Goal: Task Accomplishment & Management: Manage account settings

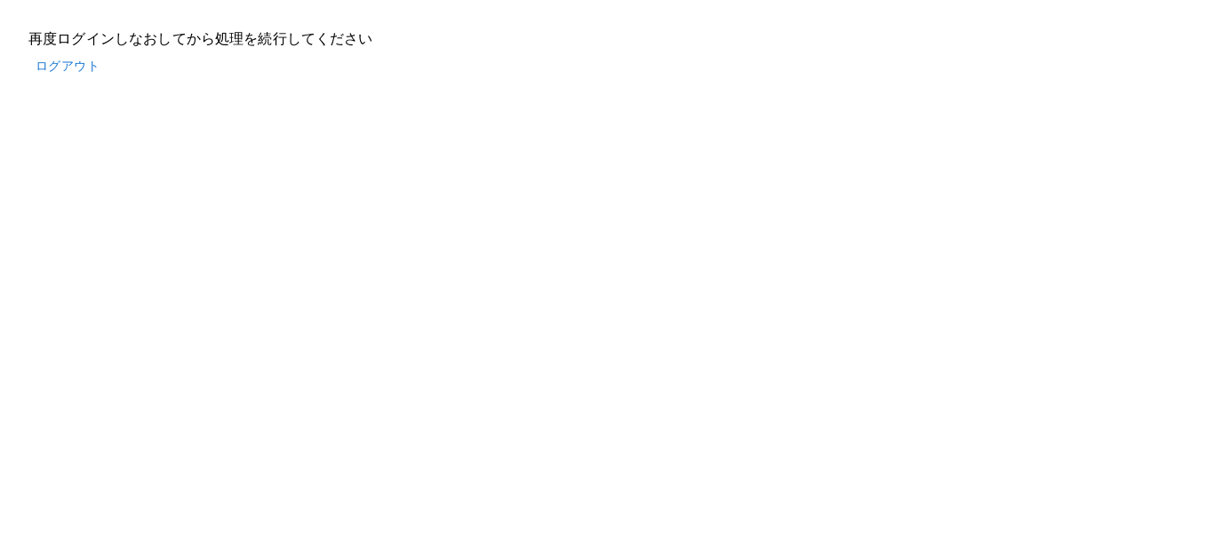
click at [64, 63] on button "ログアウト" at bounding box center [67, 66] width 78 height 33
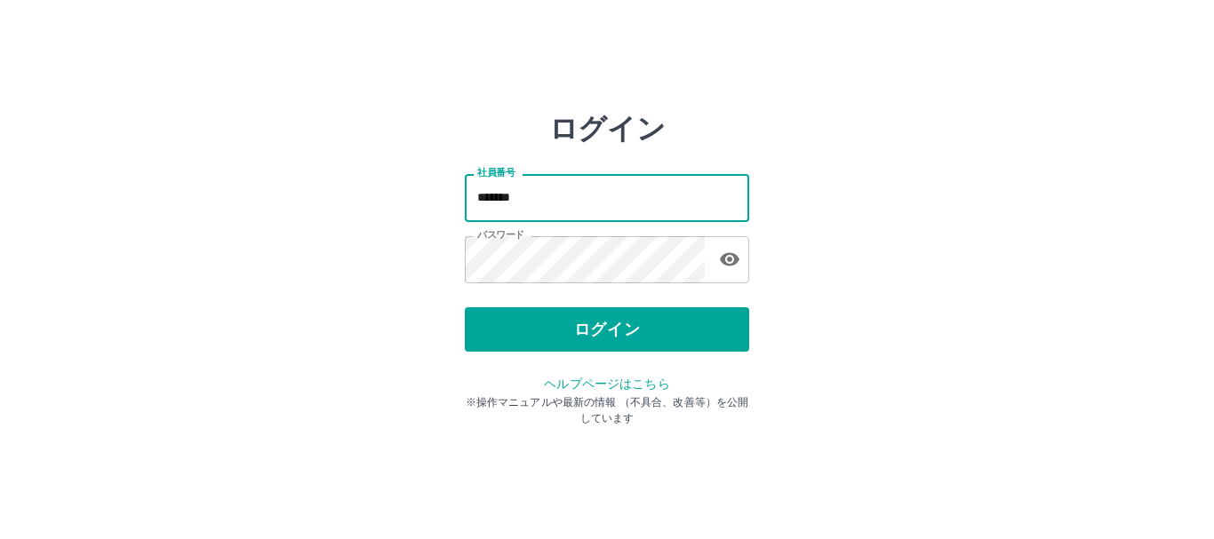
click at [571, 198] on input "*******" at bounding box center [607, 197] width 284 height 47
type input "*******"
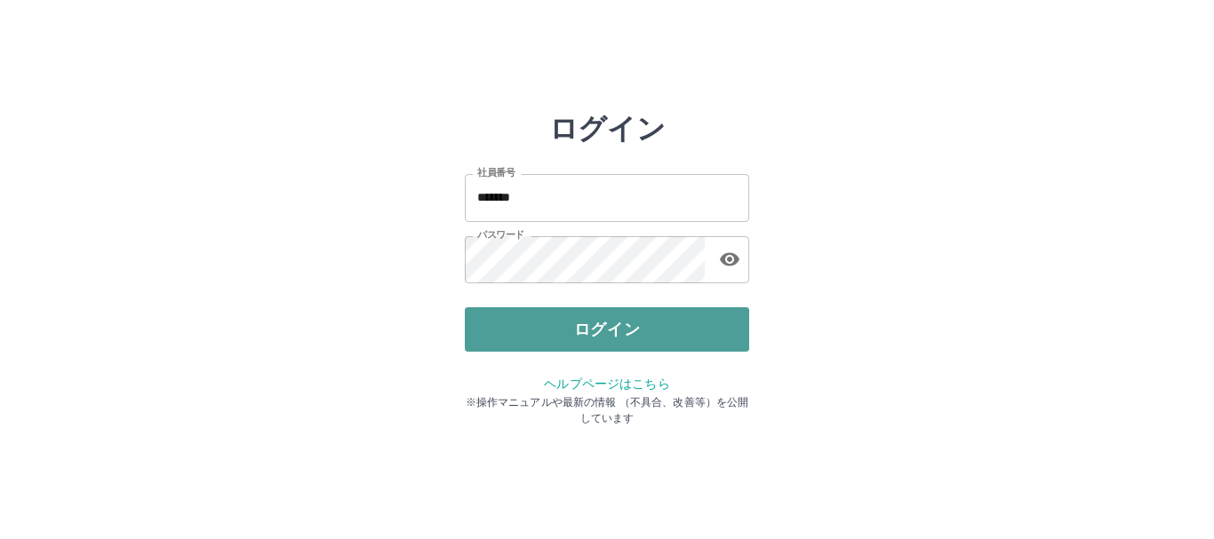
click at [555, 323] on button "ログイン" at bounding box center [607, 329] width 284 height 44
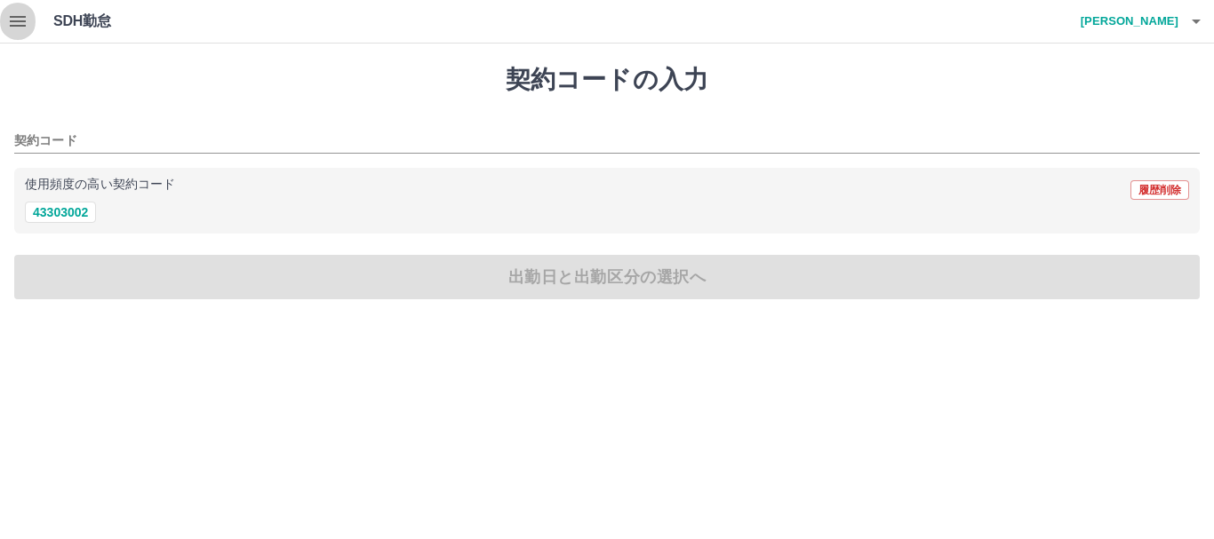
click at [14, 14] on icon "button" at bounding box center [17, 21] width 21 height 21
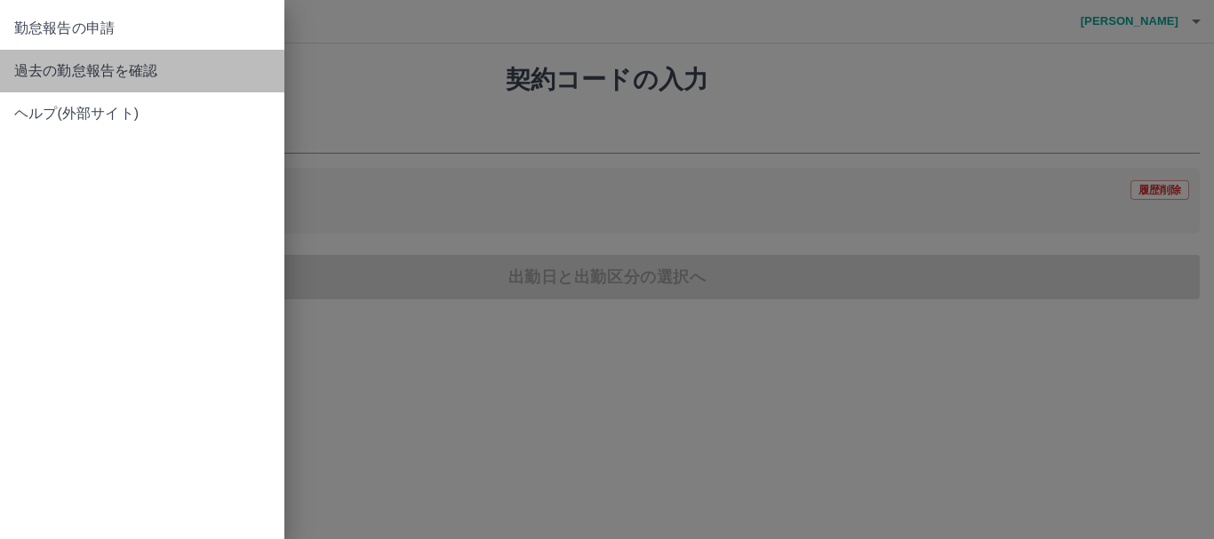
click at [68, 73] on span "過去の勤怠報告を確認" at bounding box center [142, 70] width 256 height 21
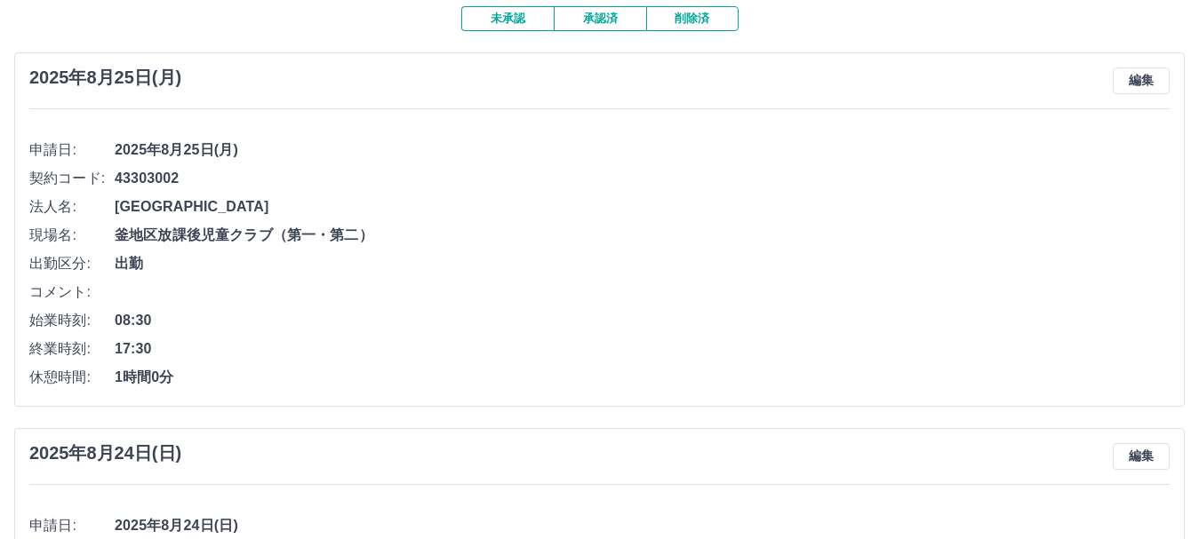
scroll to position [101, 0]
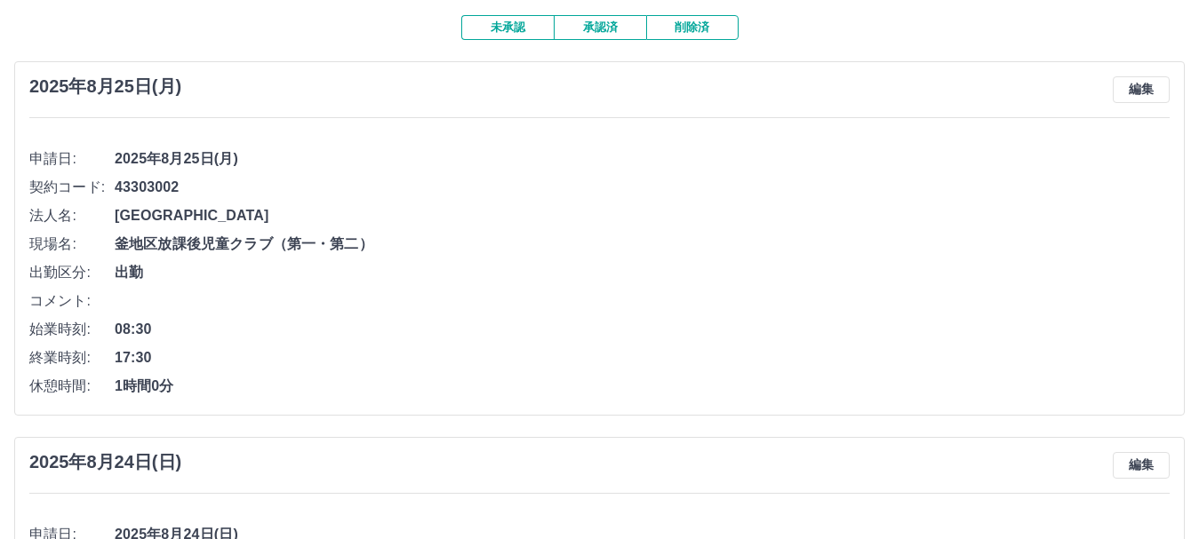
click at [602, 31] on button "承認済" at bounding box center [600, 27] width 92 height 25
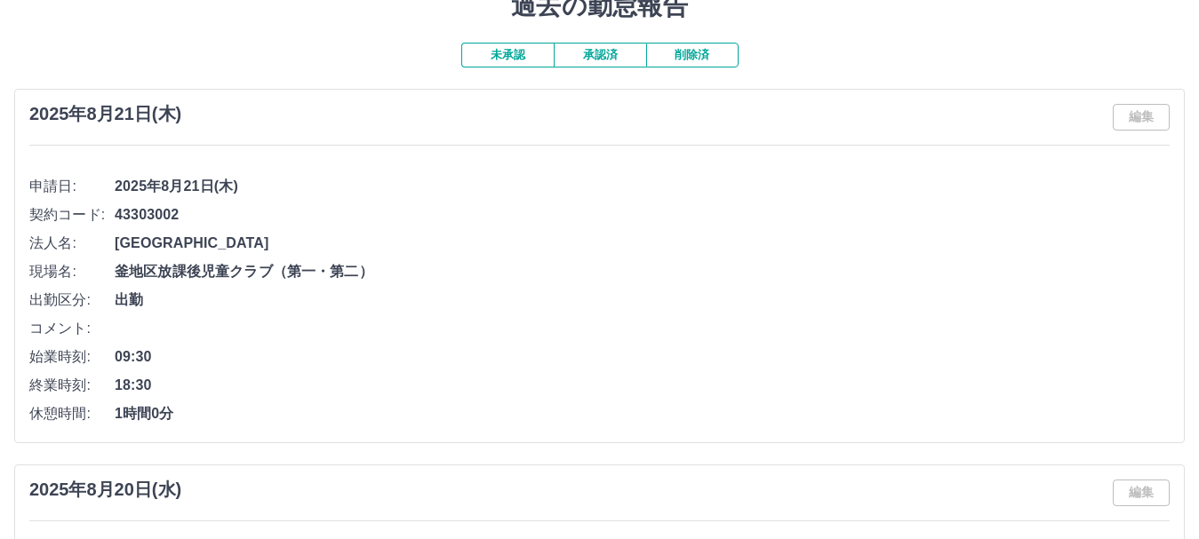
scroll to position [0, 0]
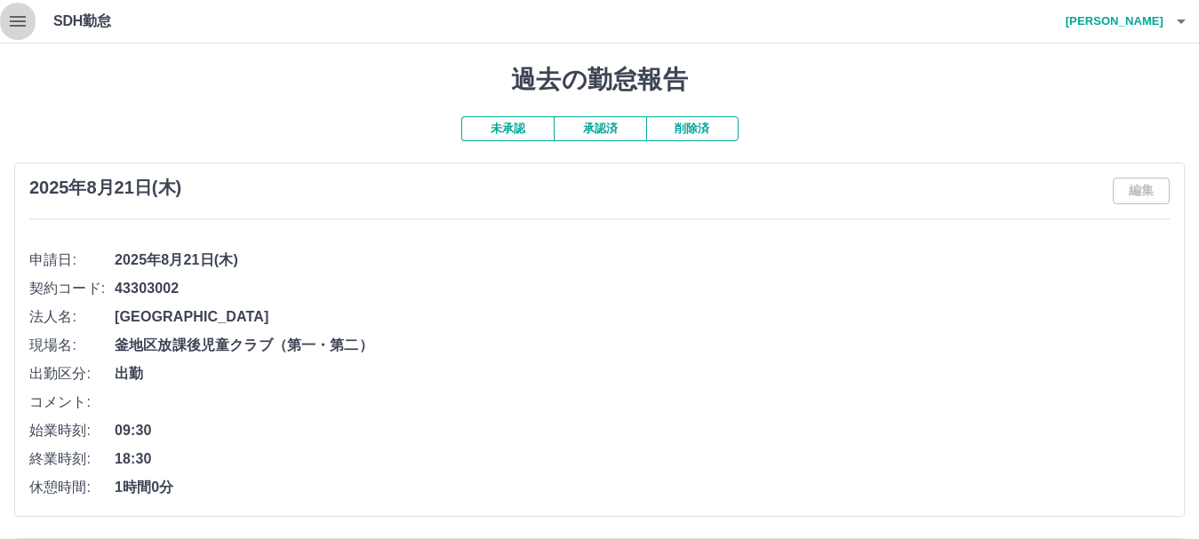
click at [23, 20] on icon "button" at bounding box center [17, 21] width 21 height 21
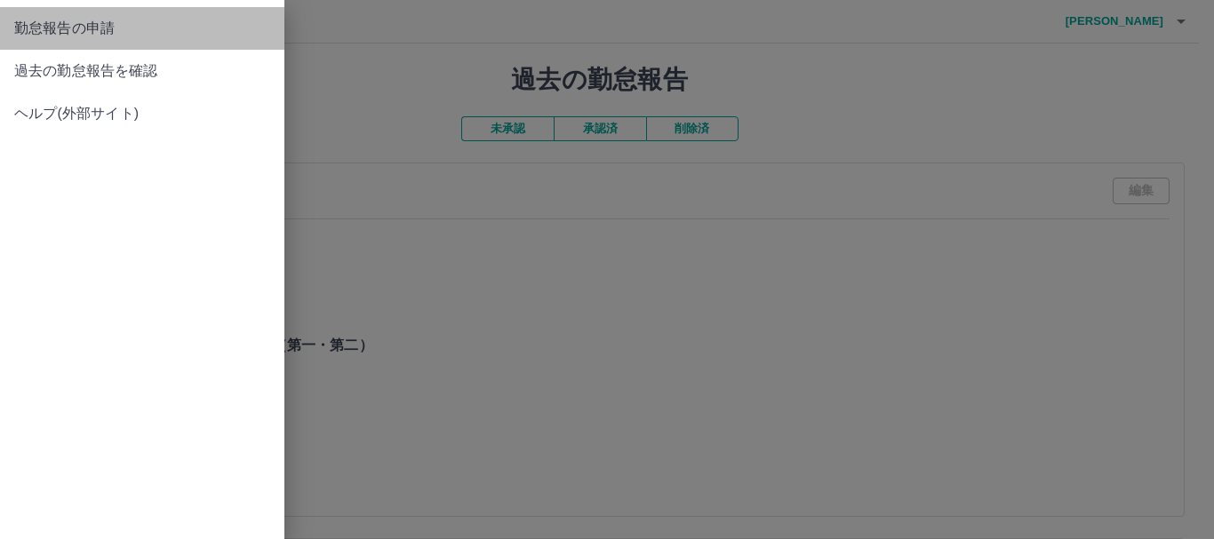
click at [92, 24] on span "勤怠報告の申請" at bounding box center [142, 28] width 256 height 21
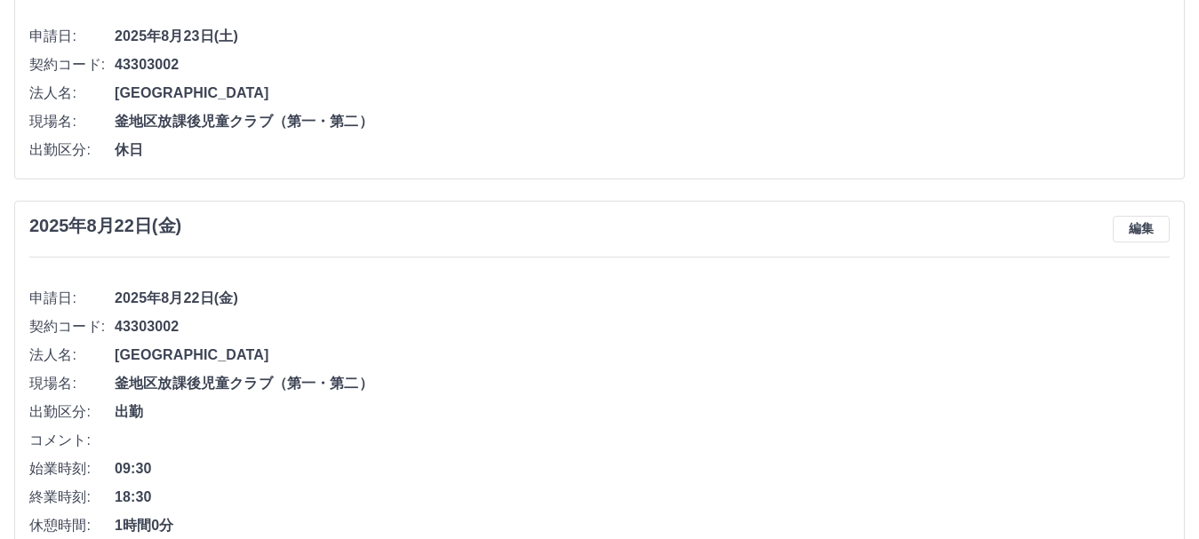
scroll to position [901, 0]
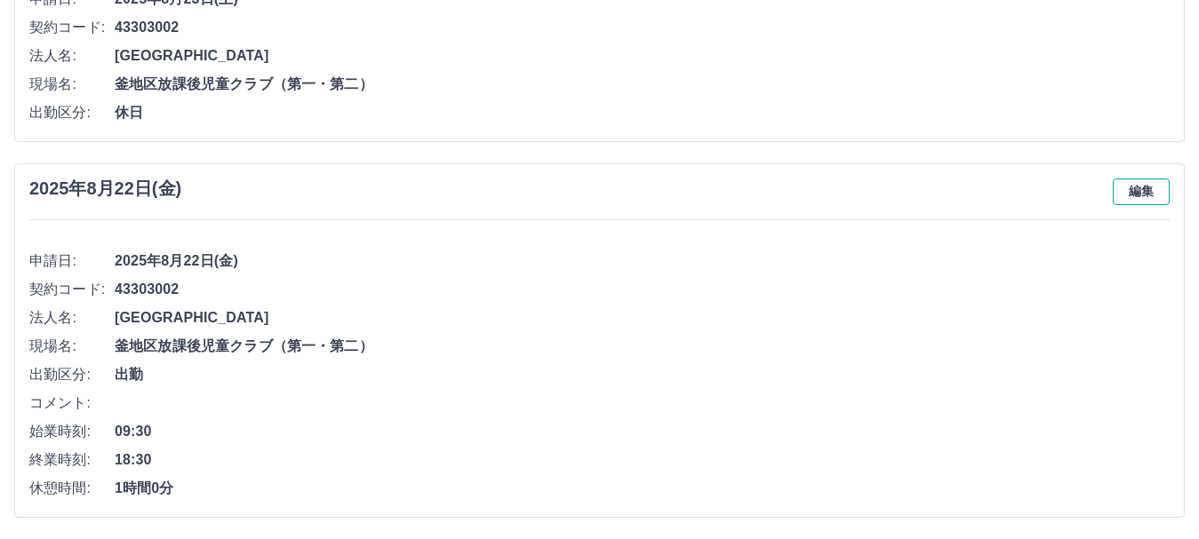
click at [1154, 198] on button "編集" at bounding box center [1140, 192] width 57 height 27
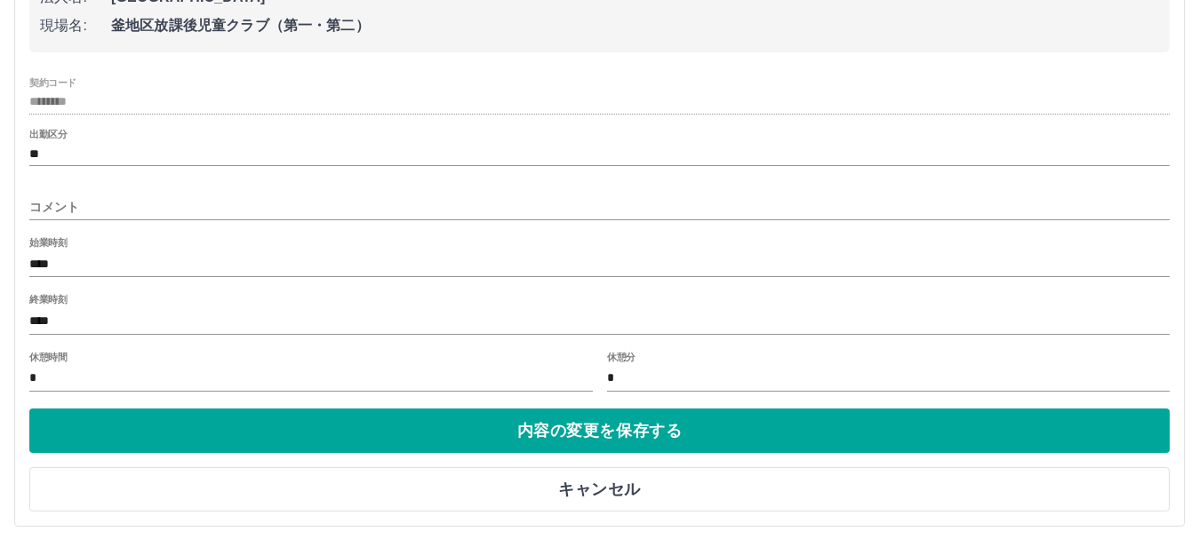
scroll to position [1208, 0]
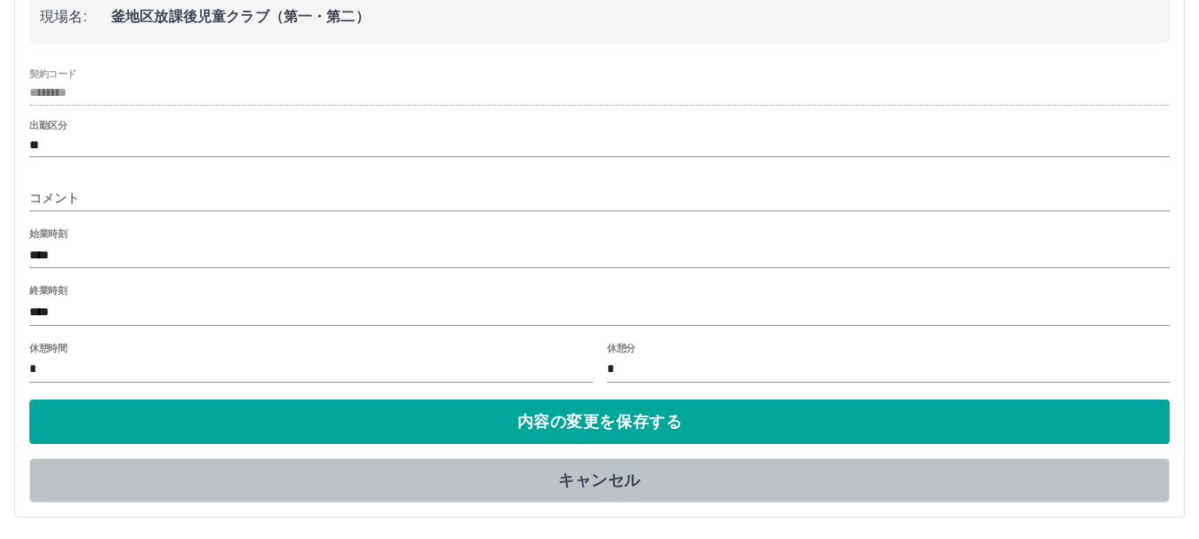
click at [601, 477] on button "キャンセル" at bounding box center [599, 480] width 1140 height 44
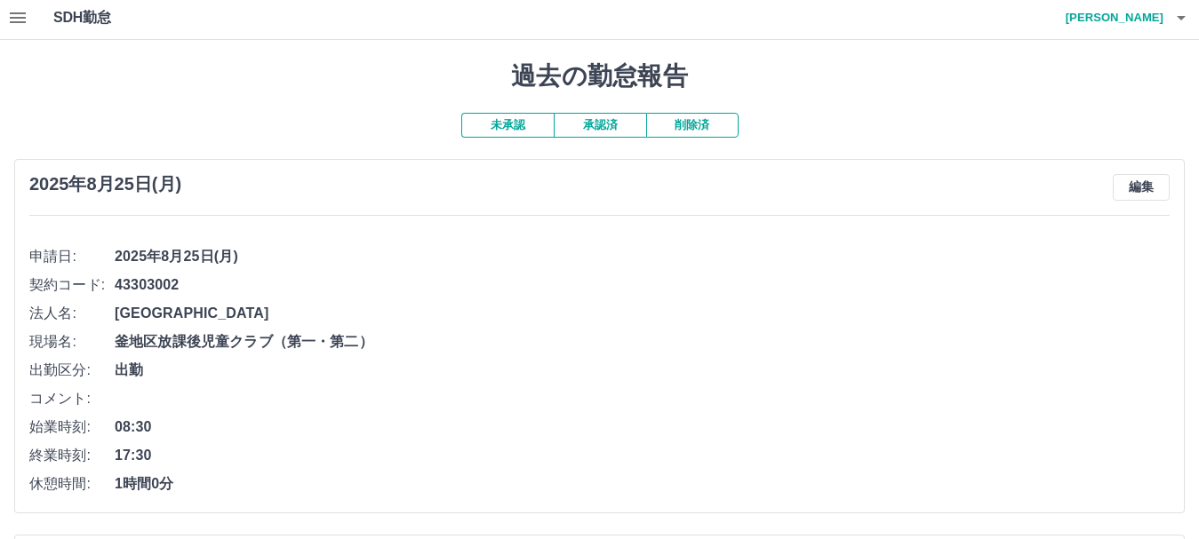
scroll to position [0, 0]
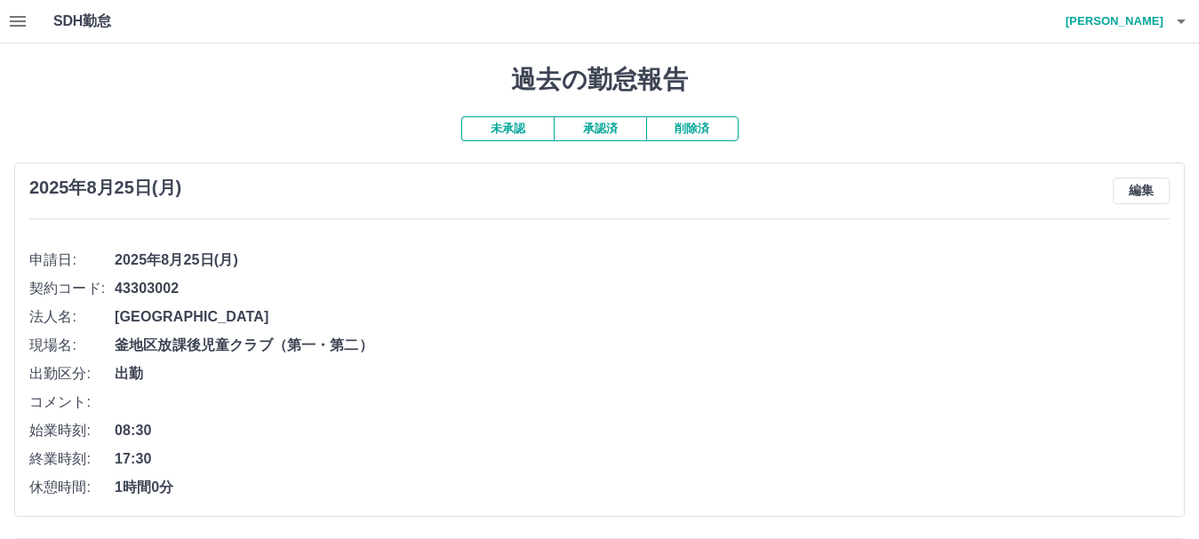
click at [619, 131] on button "承認済" at bounding box center [600, 128] width 92 height 25
click at [729, 123] on button "削除済" at bounding box center [692, 128] width 92 height 25
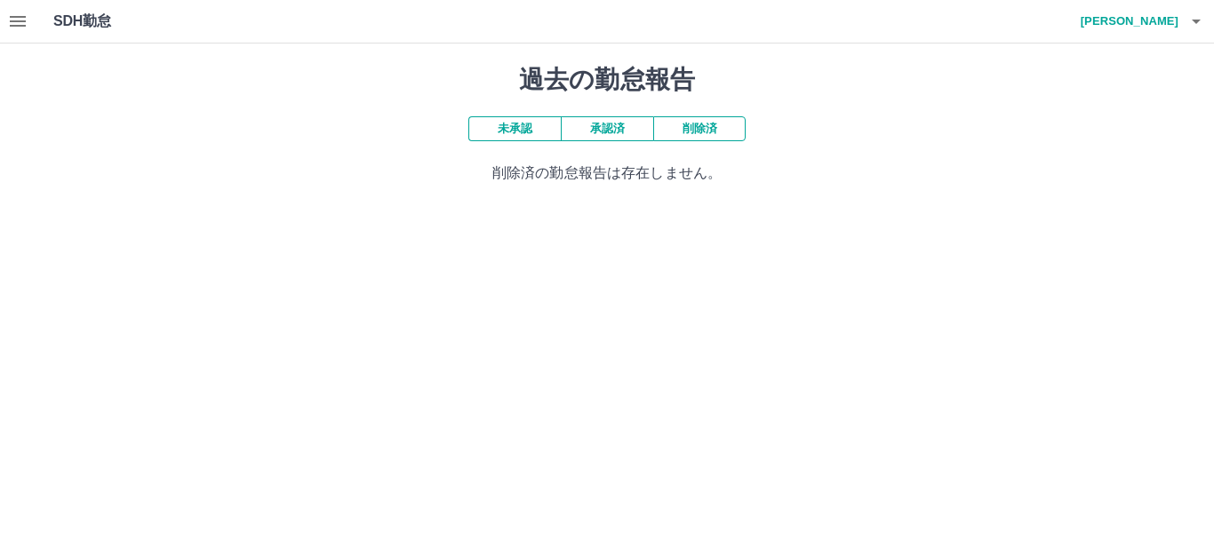
click at [523, 129] on button "未承認" at bounding box center [514, 128] width 92 height 25
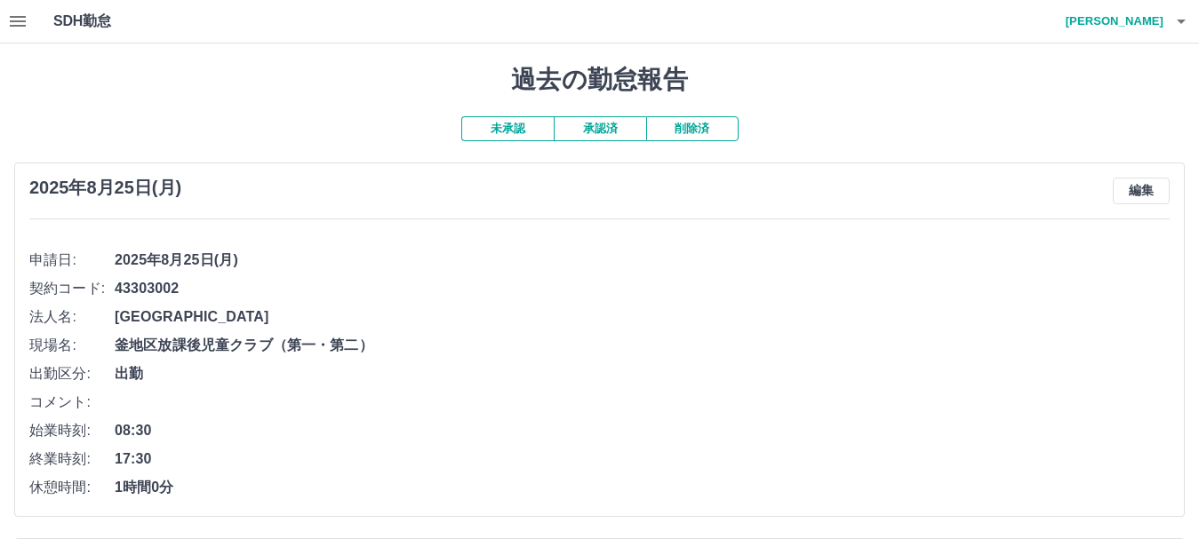
click at [15, 20] on icon "button" at bounding box center [17, 21] width 21 height 21
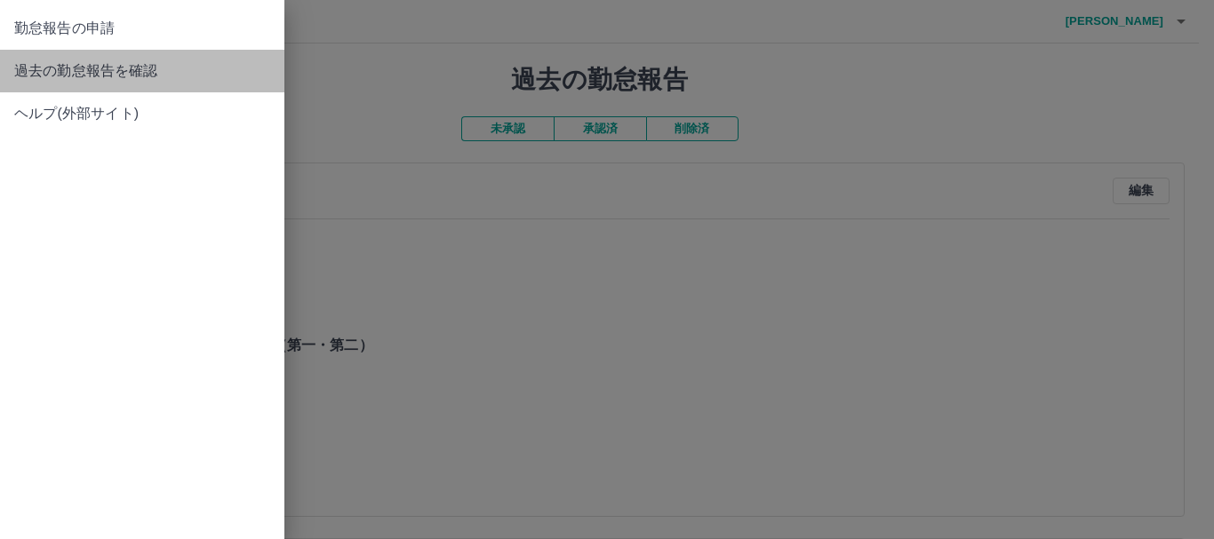
click at [138, 73] on span "過去の勤怠報告を確認" at bounding box center [142, 70] width 256 height 21
